Goal: Task Accomplishment & Management: Manage account settings

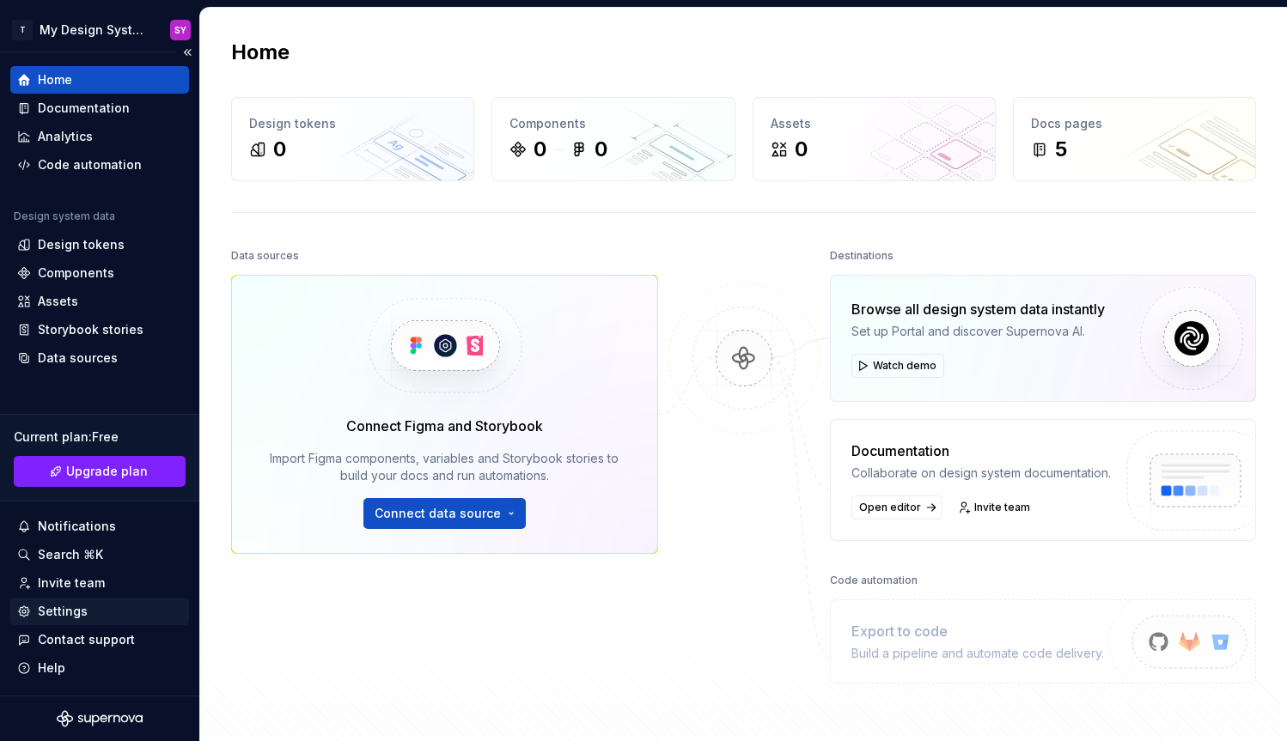
click at [96, 618] on div "Settings" at bounding box center [99, 611] width 165 height 17
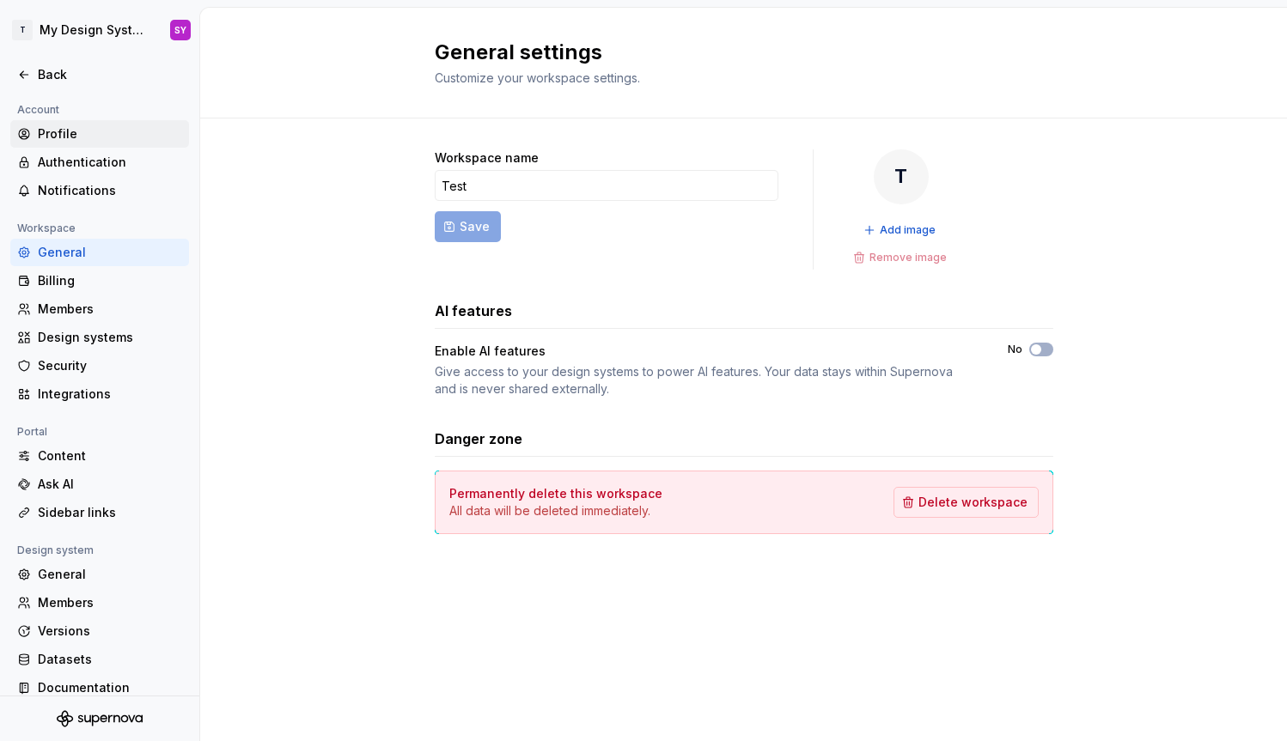
click at [76, 135] on div "Profile" at bounding box center [110, 133] width 144 height 17
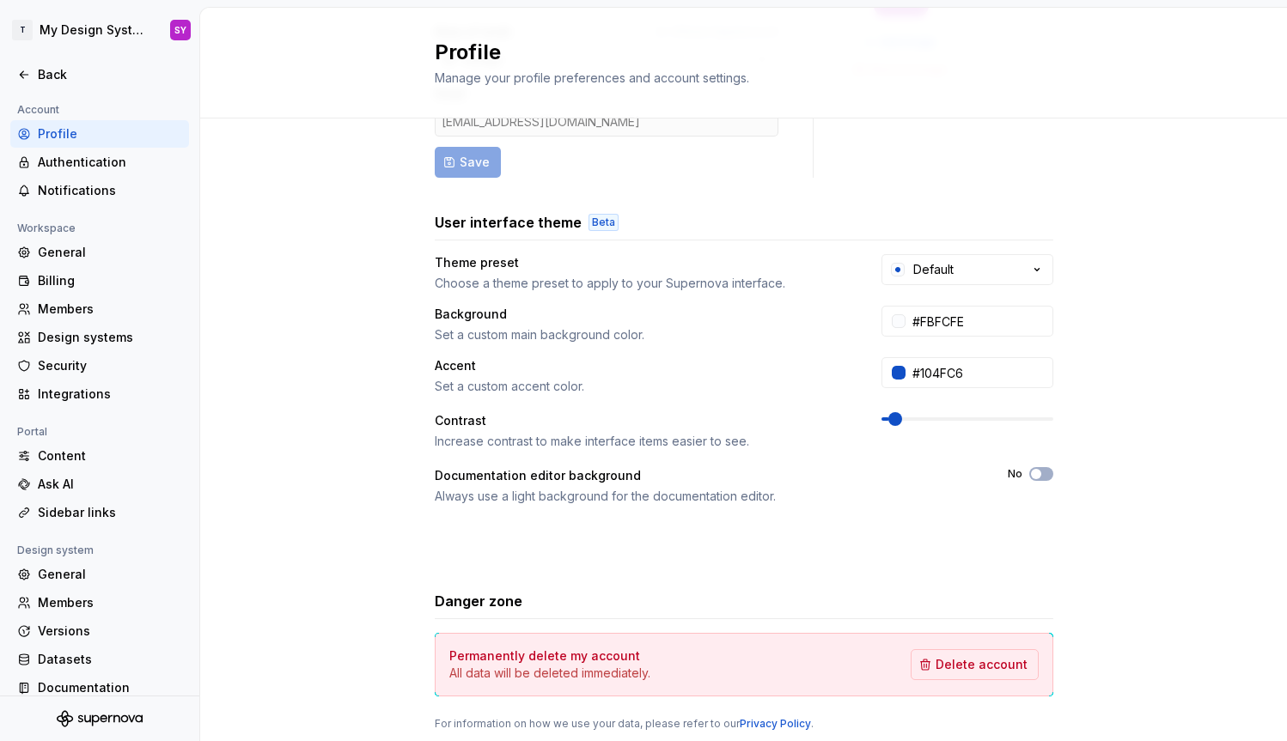
scroll to position [243, 0]
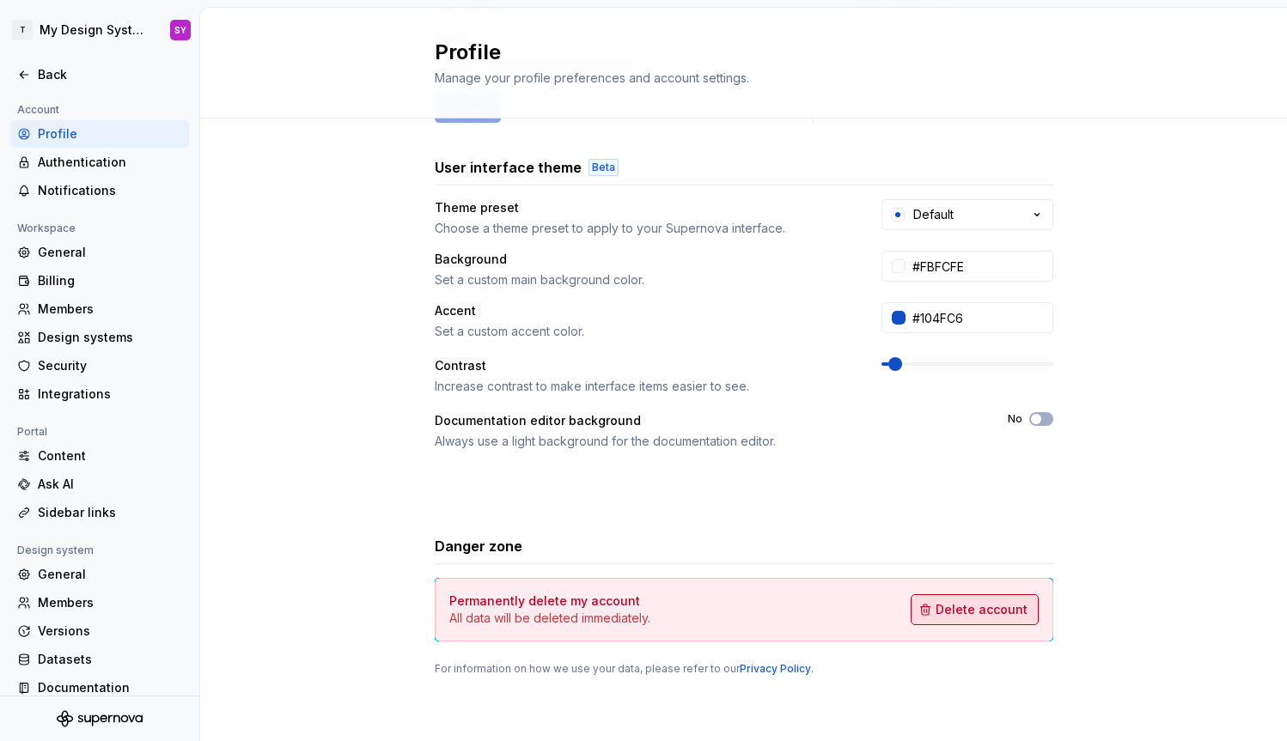
click at [978, 603] on span "Delete account" at bounding box center [982, 609] width 92 height 17
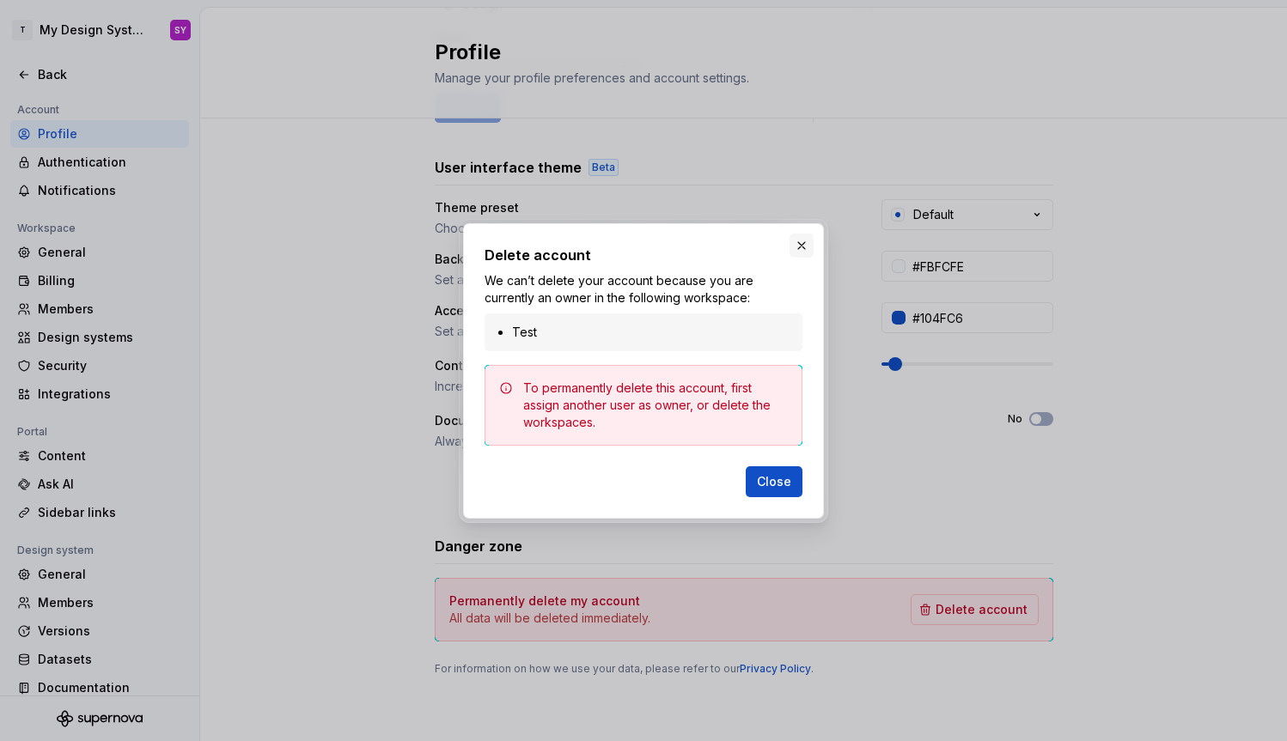
drag, startPoint x: 769, startPoint y: 483, endPoint x: 813, endPoint y: 251, distance: 236.1
click at [813, 251] on div "Delete account We can’t delete your account because you are currently an owner …" at bounding box center [643, 371] width 369 height 304
click at [805, 242] on button "button" at bounding box center [801, 246] width 24 height 24
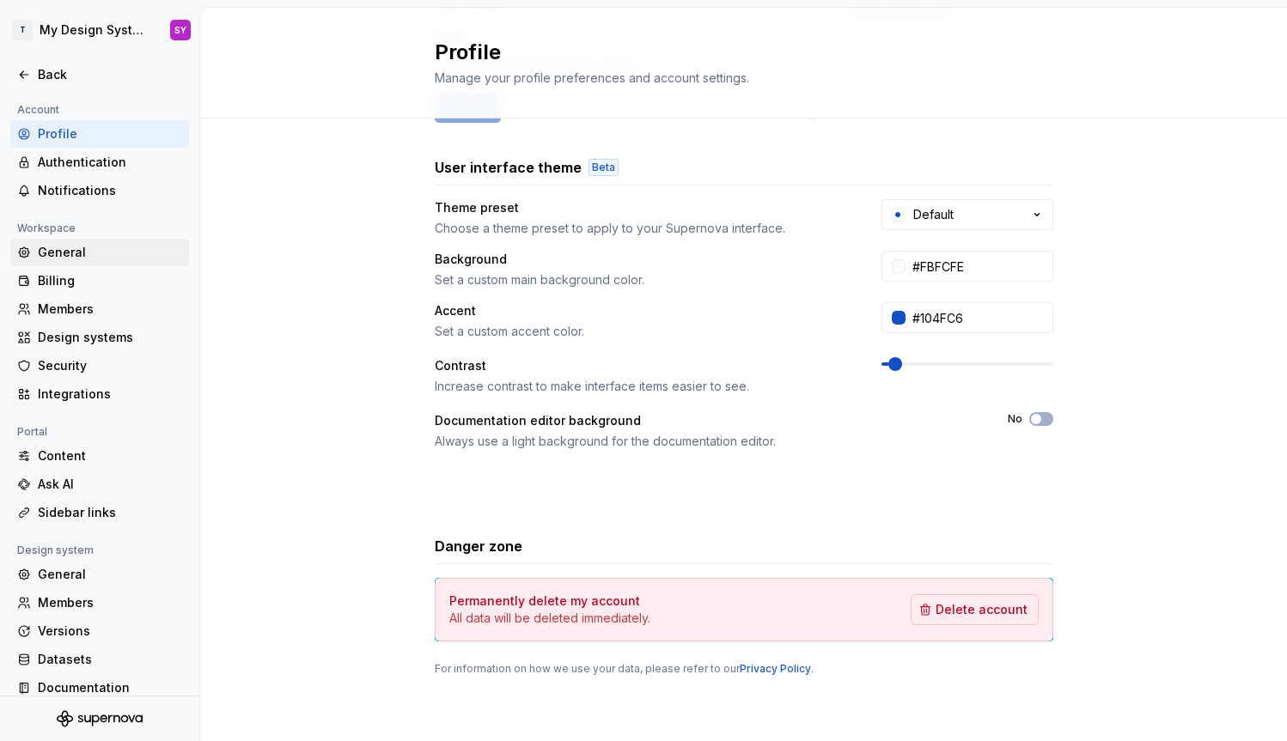
click at [80, 264] on div "General" at bounding box center [99, 252] width 179 height 27
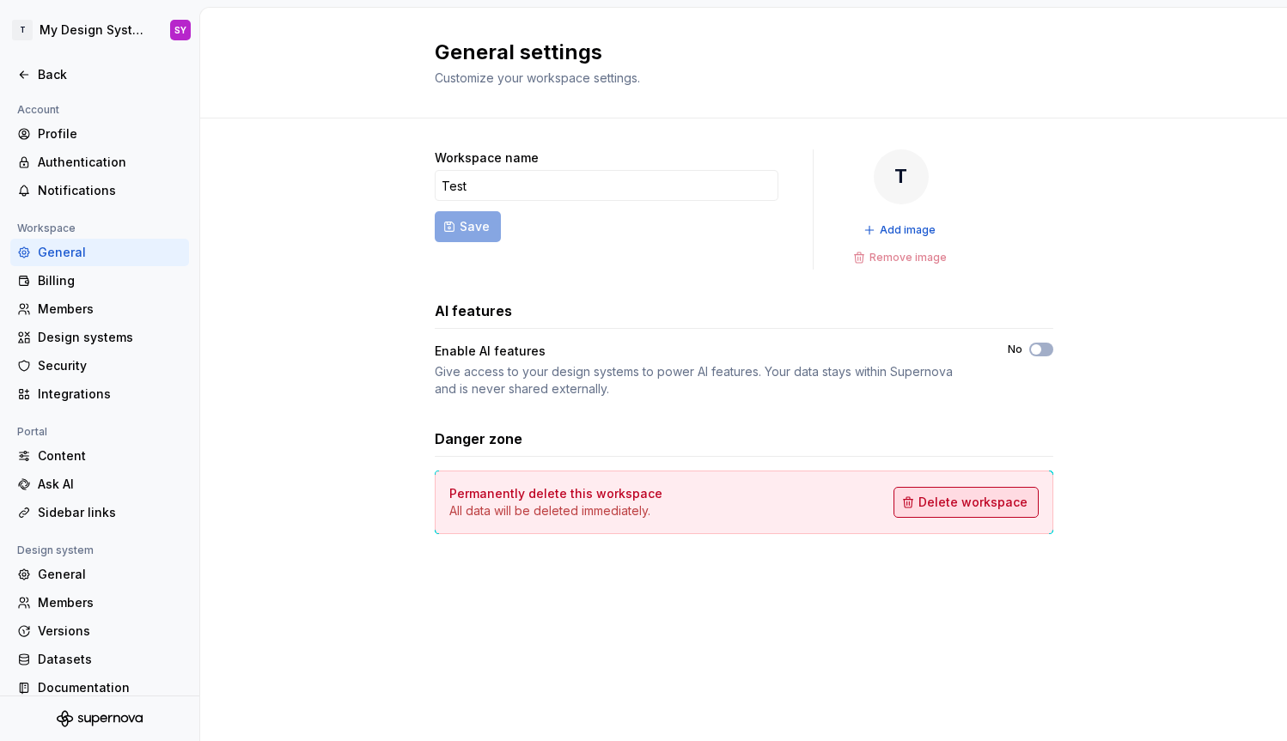
click at [948, 501] on span "Delete workspace" at bounding box center [972, 502] width 109 height 17
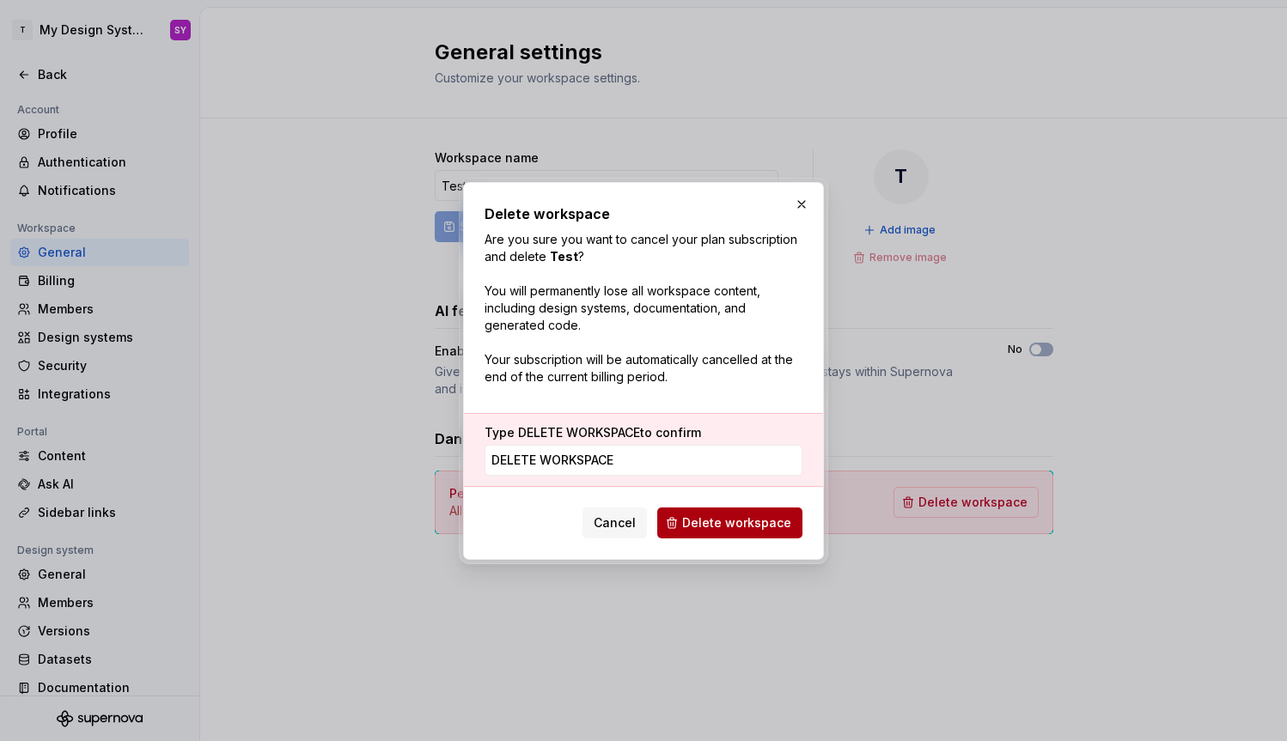
type input "DELETE WORKSPACE"
click at [767, 526] on span "Delete workspace" at bounding box center [736, 523] width 109 height 17
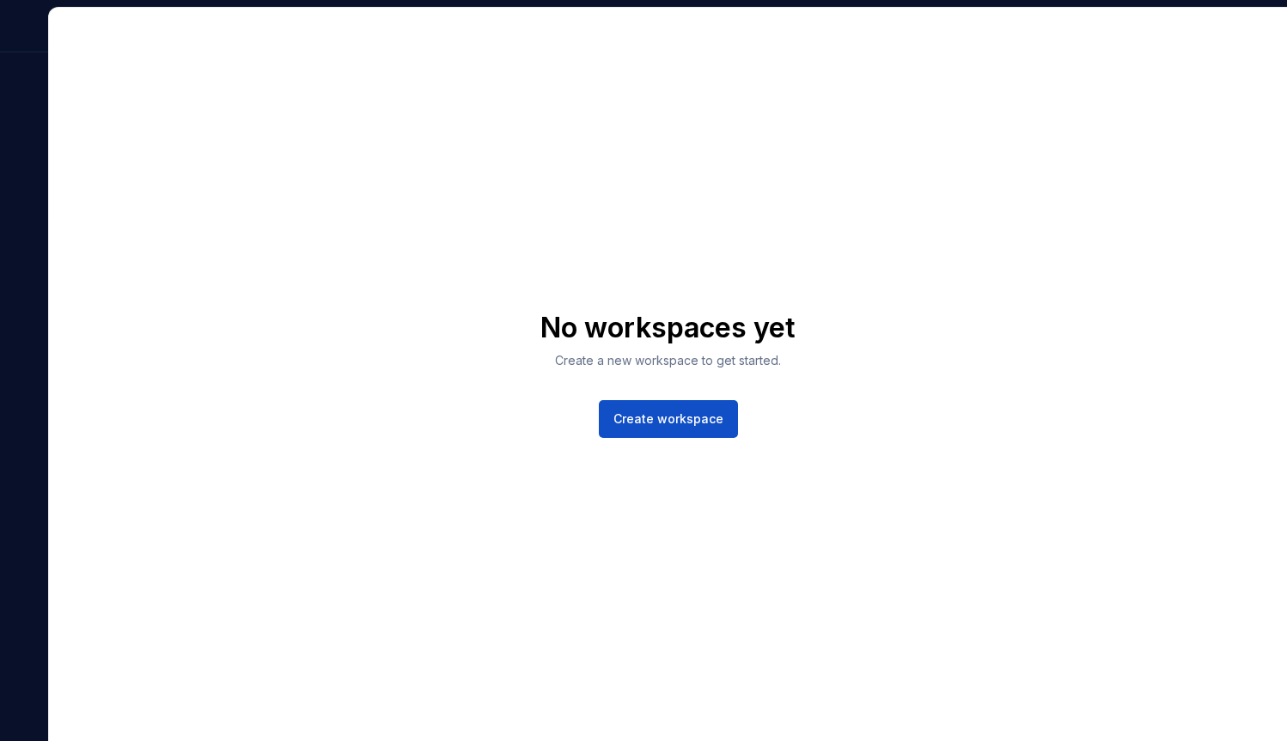
click at [210, 201] on div "No workspaces yet Create a new workspace to get started. Create workspace" at bounding box center [668, 375] width 1238 height 734
click at [51, 180] on div "No workspaces yet Create a new workspace to get started. Create workspace" at bounding box center [668, 375] width 1238 height 734
click at [41, 271] on div at bounding box center [24, 374] width 48 height 735
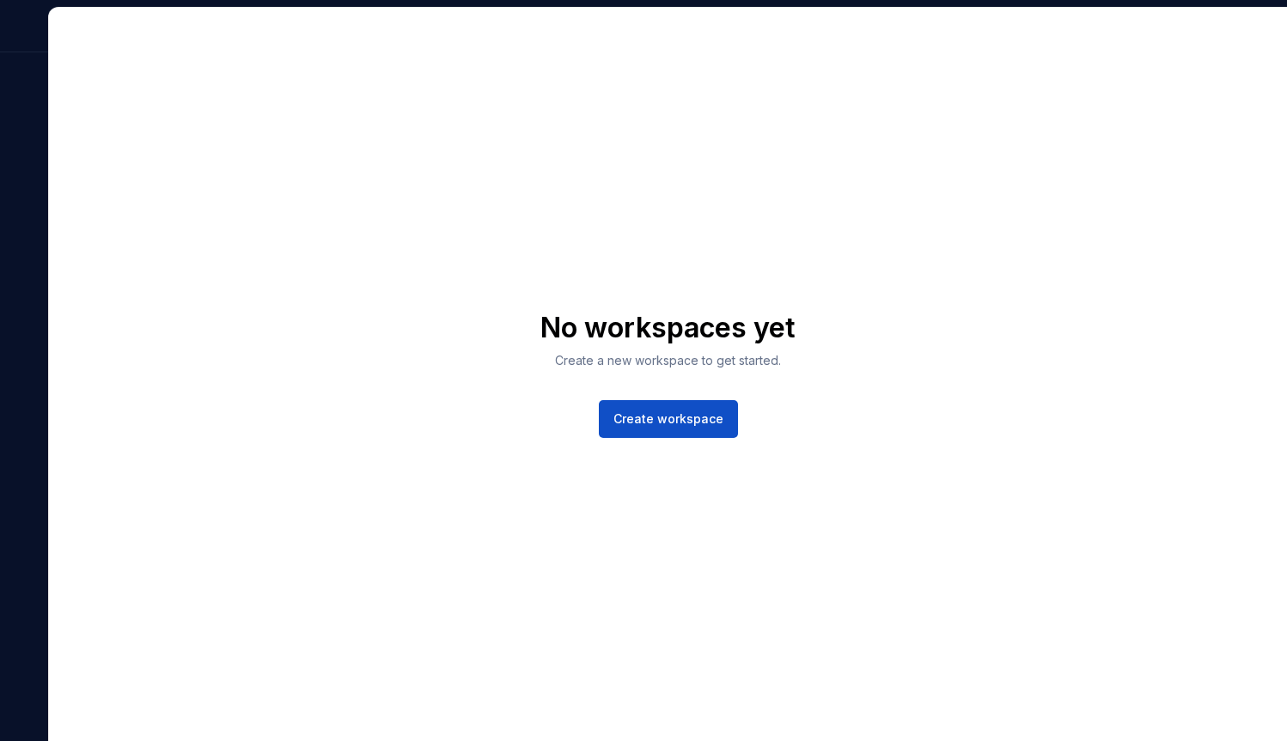
click at [31, 344] on div at bounding box center [24, 374] width 48 height 735
click at [485, 437] on div "No workspaces yet Create a new workspace to get started. Create workspace" at bounding box center [668, 375] width 1238 height 734
click at [21, 204] on div at bounding box center [24, 374] width 48 height 735
click at [1181, 168] on div "No workspaces yet Create a new workspace to get started. Create workspace" at bounding box center [668, 375] width 1238 height 734
